Goal: Task Accomplishment & Management: Manage account settings

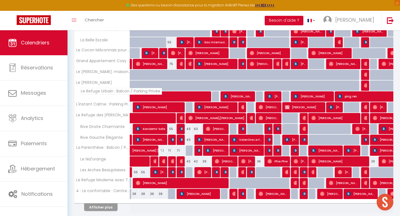
scroll to position [144, 0]
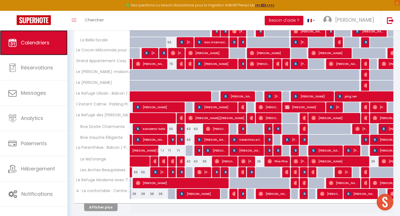
click at [47, 38] on link "Calendriers" at bounding box center [34, 42] width 68 height 25
click at [263, 6] on strong ">>> ICI <<<<" at bounding box center [264, 5] width 19 height 5
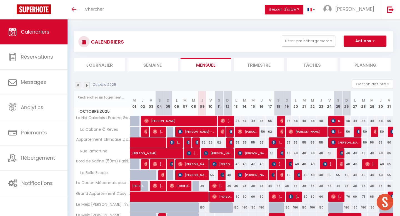
scroll to position [153, 0]
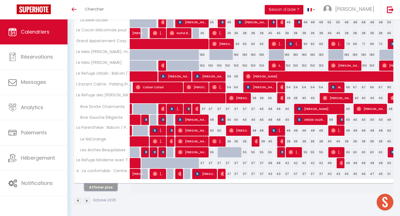
click at [99, 189] on button "Afficher plus" at bounding box center [100, 188] width 33 height 8
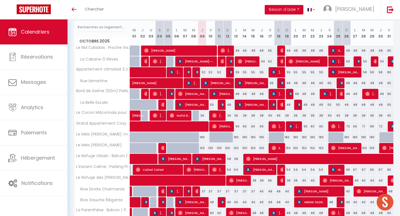
scroll to position [69, 0]
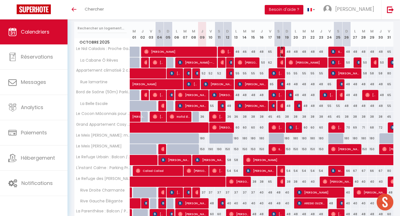
click at [281, 50] on img at bounding box center [282, 51] width 4 height 4
select select "OK"
select select "0"
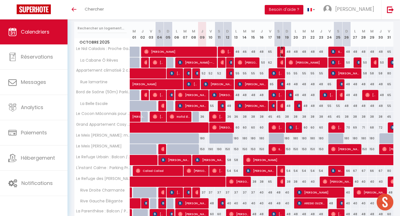
select select "1"
select select
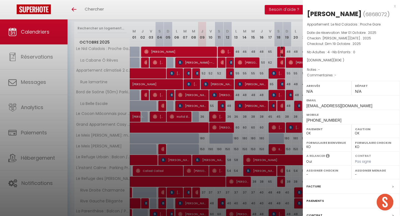
select select "23705"
select select "38693"
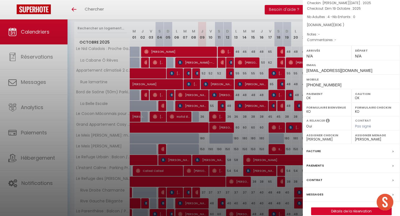
click at [334, 195] on div "Messages" at bounding box center [351, 195] width 97 height 14
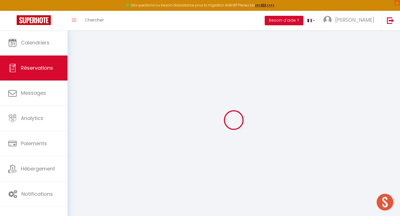
select select
checkbox input "false"
select index
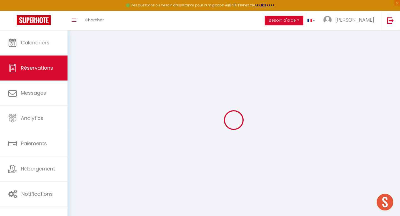
select select
checkbox input "false"
select index
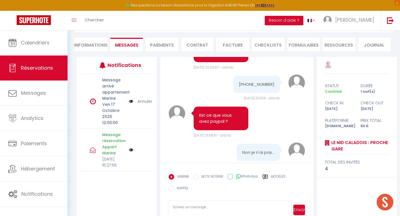
scroll to position [60, 0]
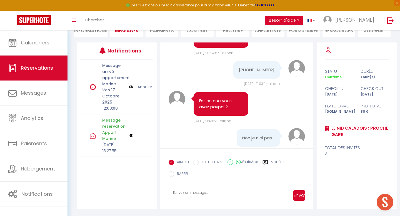
click at [211, 191] on textarea at bounding box center [230, 195] width 123 height 19
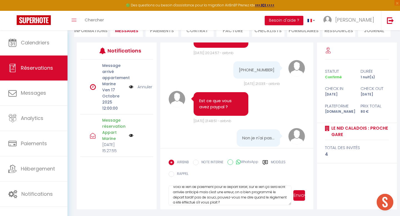
scroll to position [27, 0]
paste textarea "Bonjour, Désolé pour ma réponse tardive. Êtes-vous toujours intéressé par la lo…"
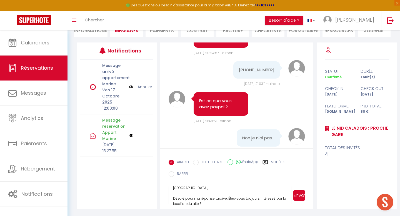
scroll to position [94, 0]
drag, startPoint x: 170, startPoint y: 200, endPoint x: 237, endPoint y: 216, distance: 69.2
click at [237, 156] on html "🟢 Des questions ou besoin d'assistance pour la migration AirBnB? Prenez rdv >>>…" at bounding box center [200, 48] width 400 height 216
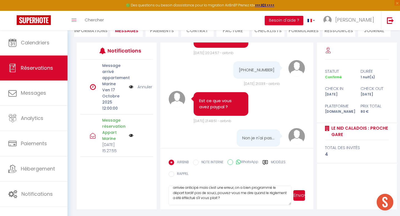
scroll to position [31, 0]
paste textarea "[URL][DOMAIN_NAME]"
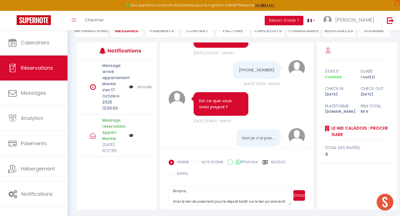
scroll to position [0, 0]
drag, startPoint x: 222, startPoint y: 197, endPoint x: 180, endPoint y: 178, distance: 46.1
click at [180, 178] on form "AIRBNB NOTE INTERNE WhatsApp Modèles 9 « ‹ » › [DATE] [PHONE_NUMBER] Dim Lun Ma…" at bounding box center [236, 178] width 153 height 61
paste textarea "Bonjour, Voici le lien de paiement pour le départ tardif. Le lien mentionne « a…"
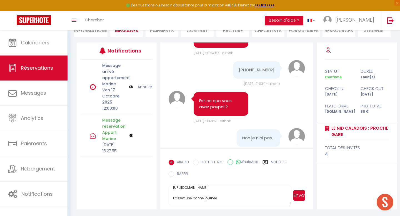
click at [243, 200] on textarea "Bonjour, Voici le lien de paiement pour le départ tardif. Le lien mentionne « a…" at bounding box center [230, 195] width 123 height 19
type textarea "Bonjour, Voici le lien de paiement pour le départ tardif. Le lien mentionne « a…"
click at [301, 196] on button "Envoyer" at bounding box center [299, 195] width 12 height 11
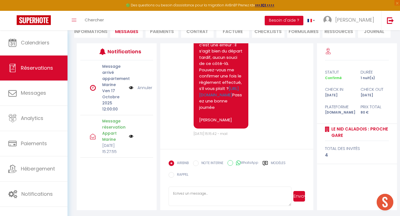
scroll to position [1175, 0]
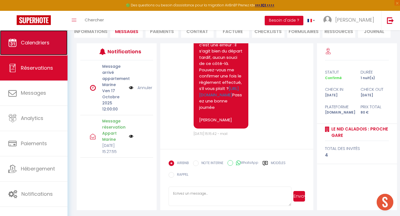
click at [36, 46] on link "Calendriers" at bounding box center [34, 42] width 68 height 25
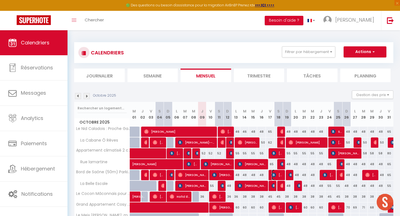
click at [281, 174] on span "[PERSON_NAME]" at bounding box center [277, 175] width 11 height 11
select select "OK"
select select "KO"
select select "0"
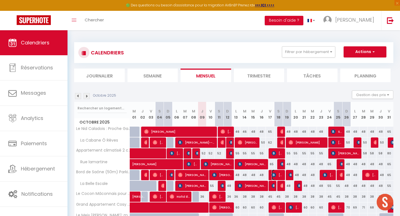
select select "1"
select select
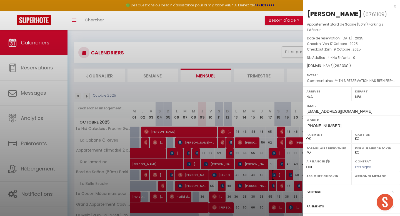
select select "23705"
select select "31828"
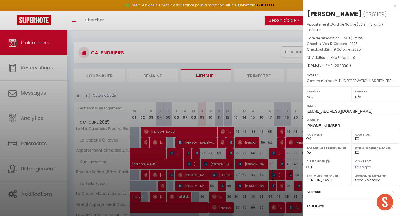
scroll to position [48, 0]
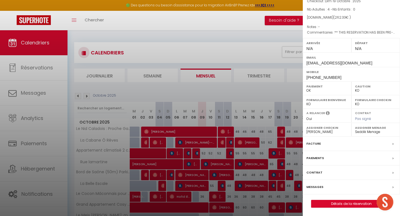
click at [329, 187] on div "Messages" at bounding box center [351, 187] width 97 height 14
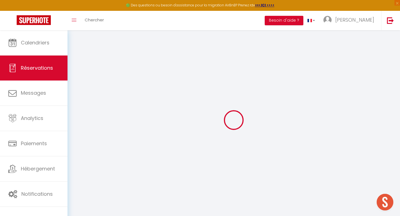
select select
checkbox input "false"
select select
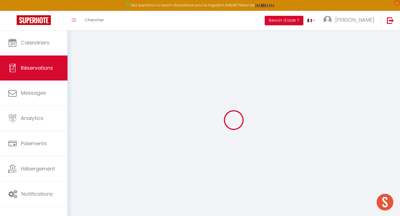
checkbox input "false"
type textarea "** THIS RESERVATION HAS BEEN PRE-PAID ** BOOKING NOTE : Payment charge is EUR 3…"
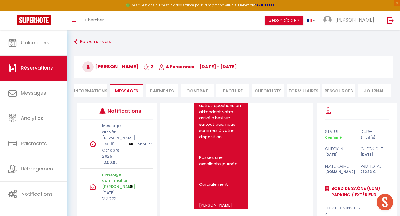
scroll to position [380, 0]
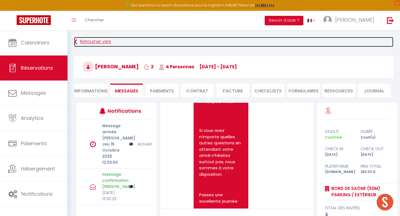
click at [91, 42] on link "Retourner vers" at bounding box center [233, 42] width 319 height 10
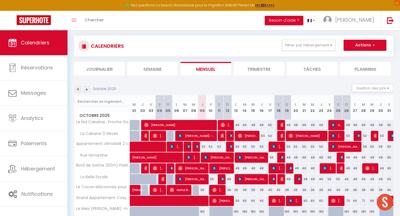
scroll to position [7, 0]
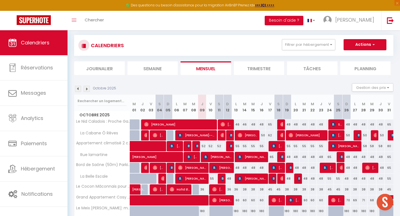
click at [286, 167] on div at bounding box center [290, 168] width 9 height 11
click at [290, 167] on img at bounding box center [291, 168] width 4 height 4
select select "OK"
select select "KO"
select select "0"
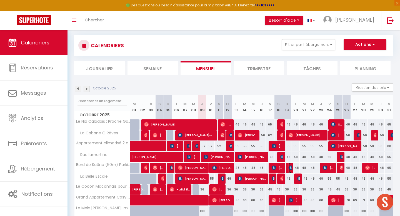
select select "0"
select select "1"
select select
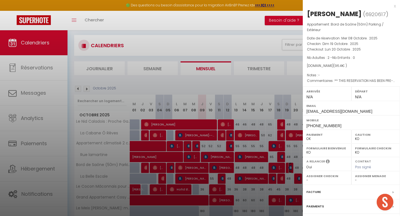
select select "23705"
select select "31828"
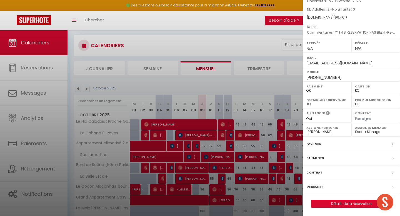
click at [332, 185] on div "Messages" at bounding box center [351, 187] width 97 height 14
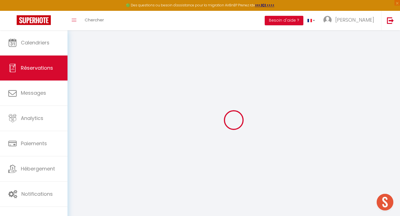
select select
checkbox input "false"
select select
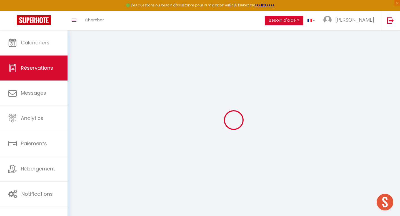
checkbox input "false"
type textarea "** THIS RESERVATION HAS BEEN PRE-PAID ** BOOKING NOTE : Payment charge is EUR 1…"
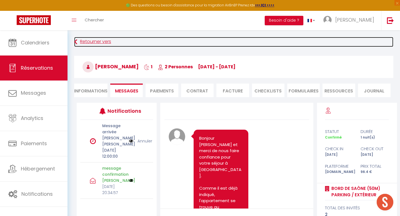
click at [88, 44] on link "Retourner vers" at bounding box center [233, 42] width 319 height 10
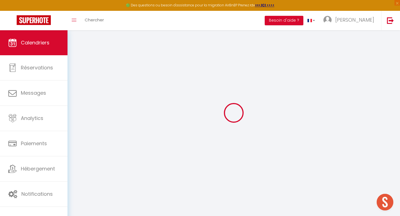
scroll to position [18, 0]
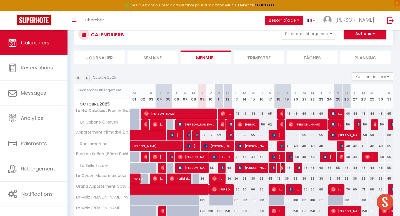
click at [281, 167] on img at bounding box center [282, 168] width 4 height 4
select select "OK"
select select "0"
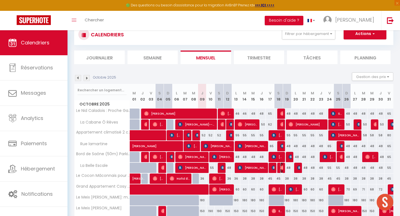
select select "1"
select select
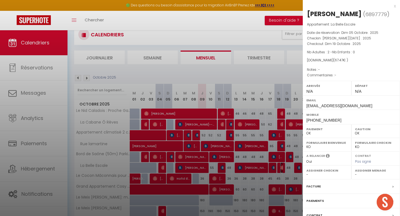
select select "23705"
select select "39740"
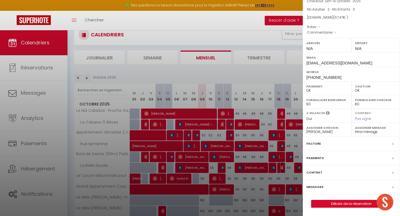
scroll to position [21, 0]
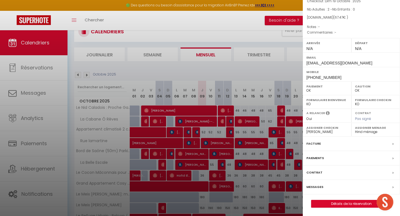
click at [272, 165] on div at bounding box center [200, 108] width 400 height 216
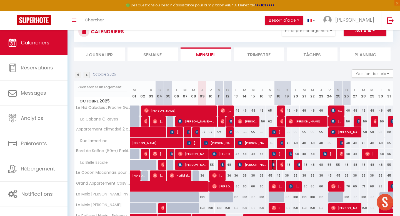
click at [272, 165] on img at bounding box center [274, 165] width 4 height 4
select select "KO"
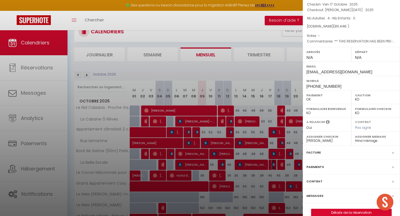
scroll to position [43, 0]
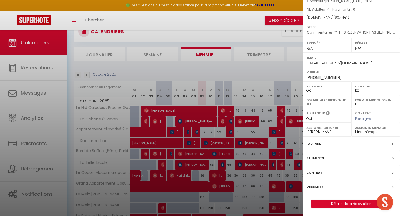
click at [327, 187] on div "Messages" at bounding box center [351, 187] width 97 height 14
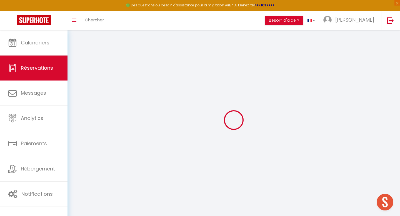
select select
checkbox input "false"
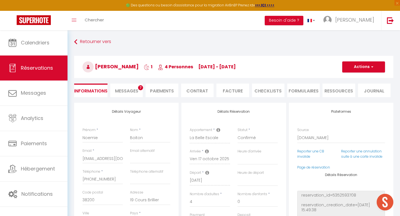
select select
checkbox input "false"
type textarea "** THIS RESERVATION HAS BEEN PRE-PAID ** Approximate time of arrival: between 1…"
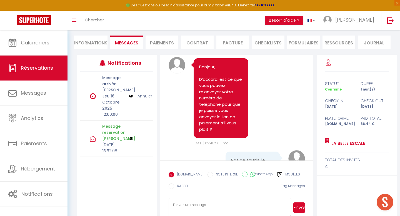
scroll to position [1000, 0]
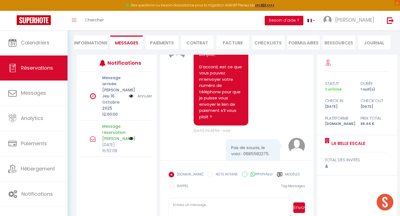
click at [196, 205] on textarea at bounding box center [230, 207] width 123 height 19
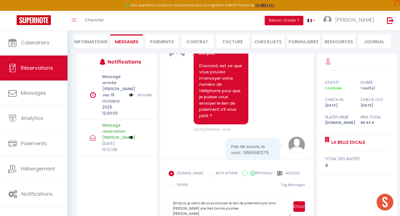
type textarea "Bonjour, je viens de vous envoyer le lien de paiement par sms [PERSON_NAME] une…"
click at [298, 206] on button "Envoyer" at bounding box center [299, 207] width 12 height 11
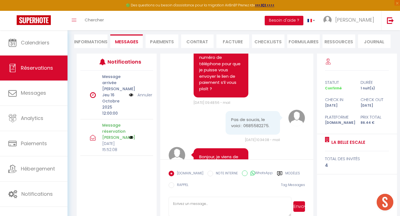
scroll to position [1078, 0]
